Goal: Go to known website: Access a specific website the user already knows

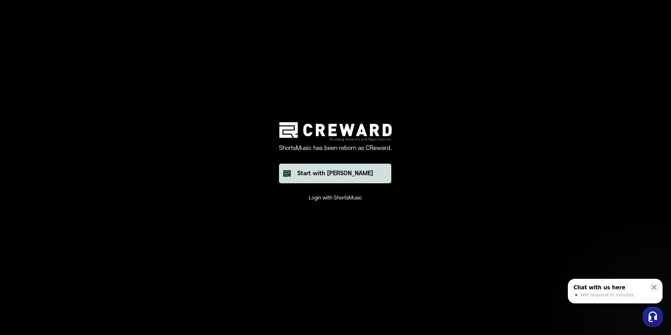
click at [335, 174] on div "Start with [PERSON_NAME]" at bounding box center [335, 173] width 76 height 8
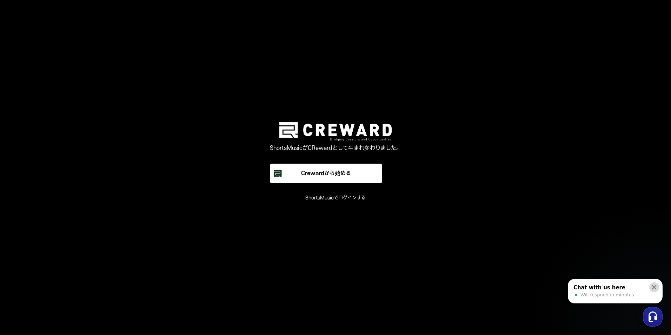
click at [654, 289] on icon at bounding box center [654, 287] width 7 height 7
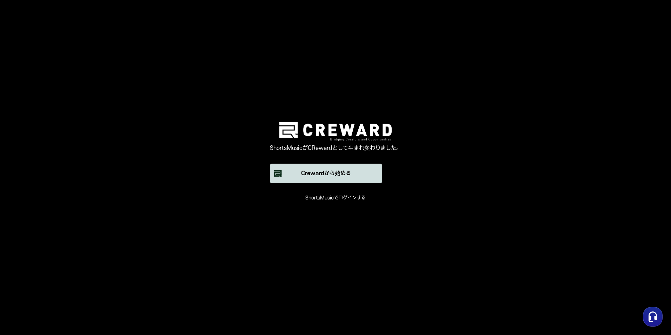
click at [344, 170] on div "Crewardから始める" at bounding box center [326, 173] width 50 height 8
